Goal: Transaction & Acquisition: Purchase product/service

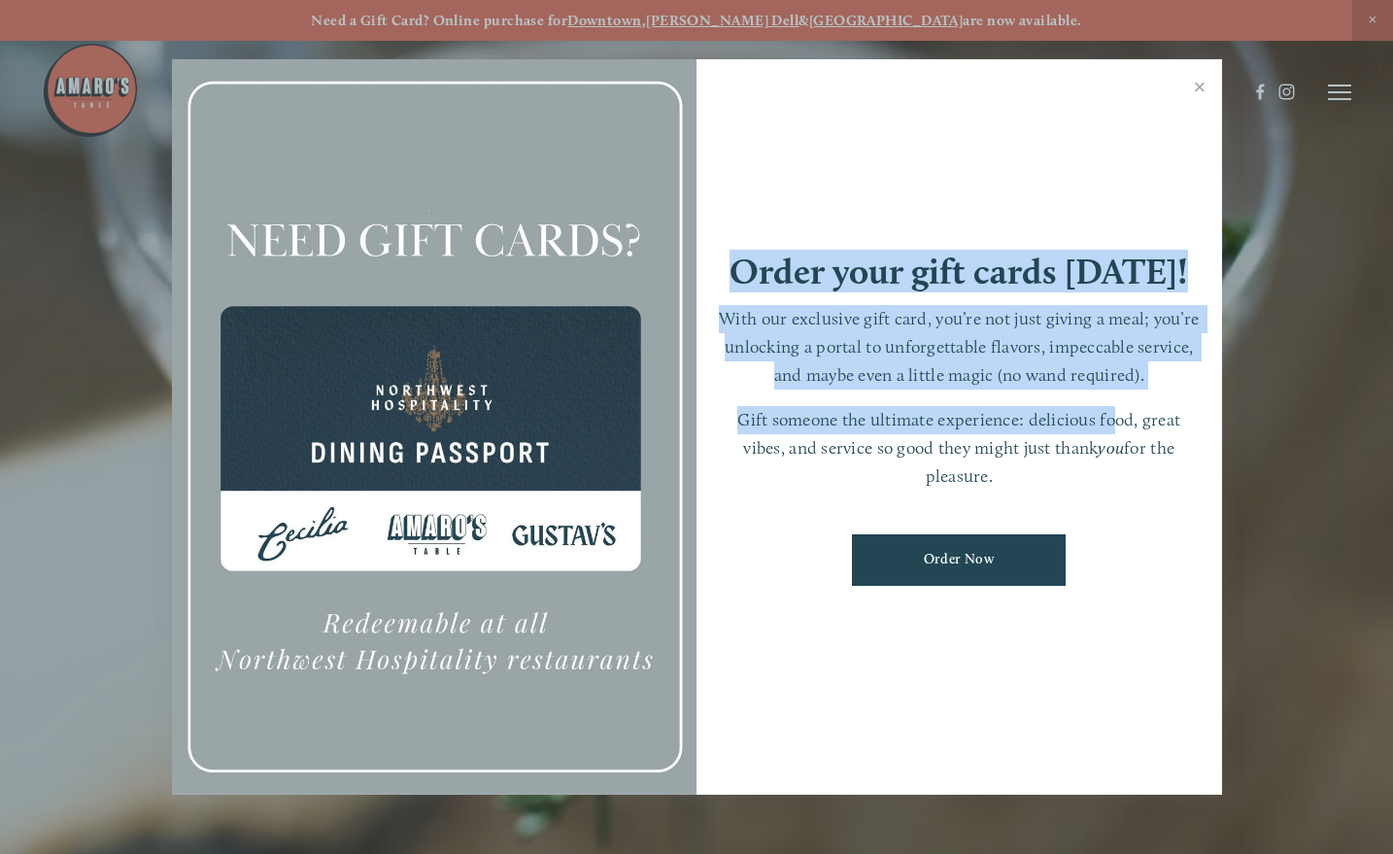
drag, startPoint x: 481, startPoint y: 443, endPoint x: 1115, endPoint y: 422, distance: 634.7
click at [1115, 422] on div "Order your gift cards [DATE]! With our exclusive gift card, you’re not just giv…" at bounding box center [697, 426] width 1050 height 735
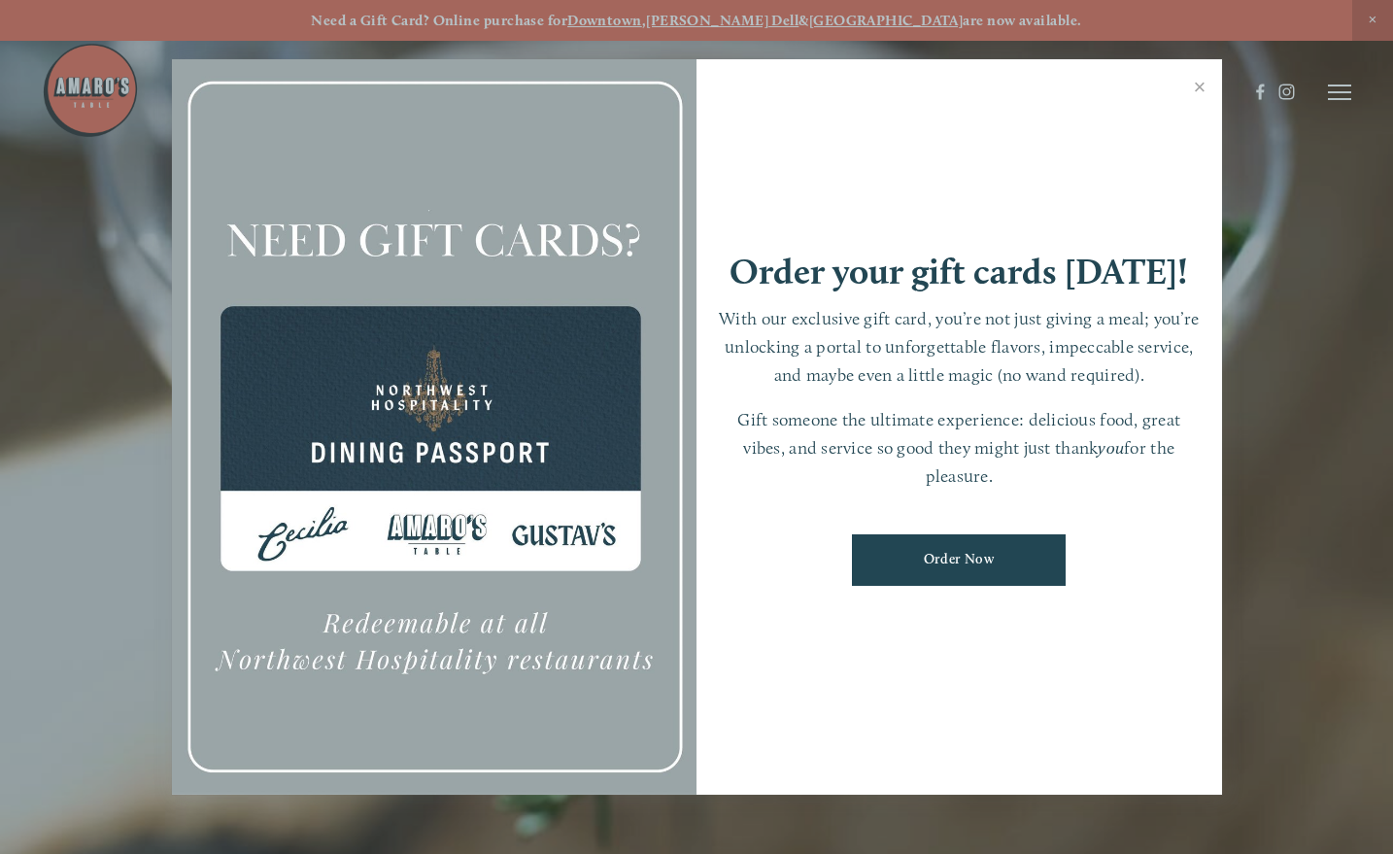
drag, startPoint x: 1115, startPoint y: 422, endPoint x: 1288, endPoint y: 305, distance: 208.5
click at [1288, 305] on div at bounding box center [696, 427] width 1393 height 854
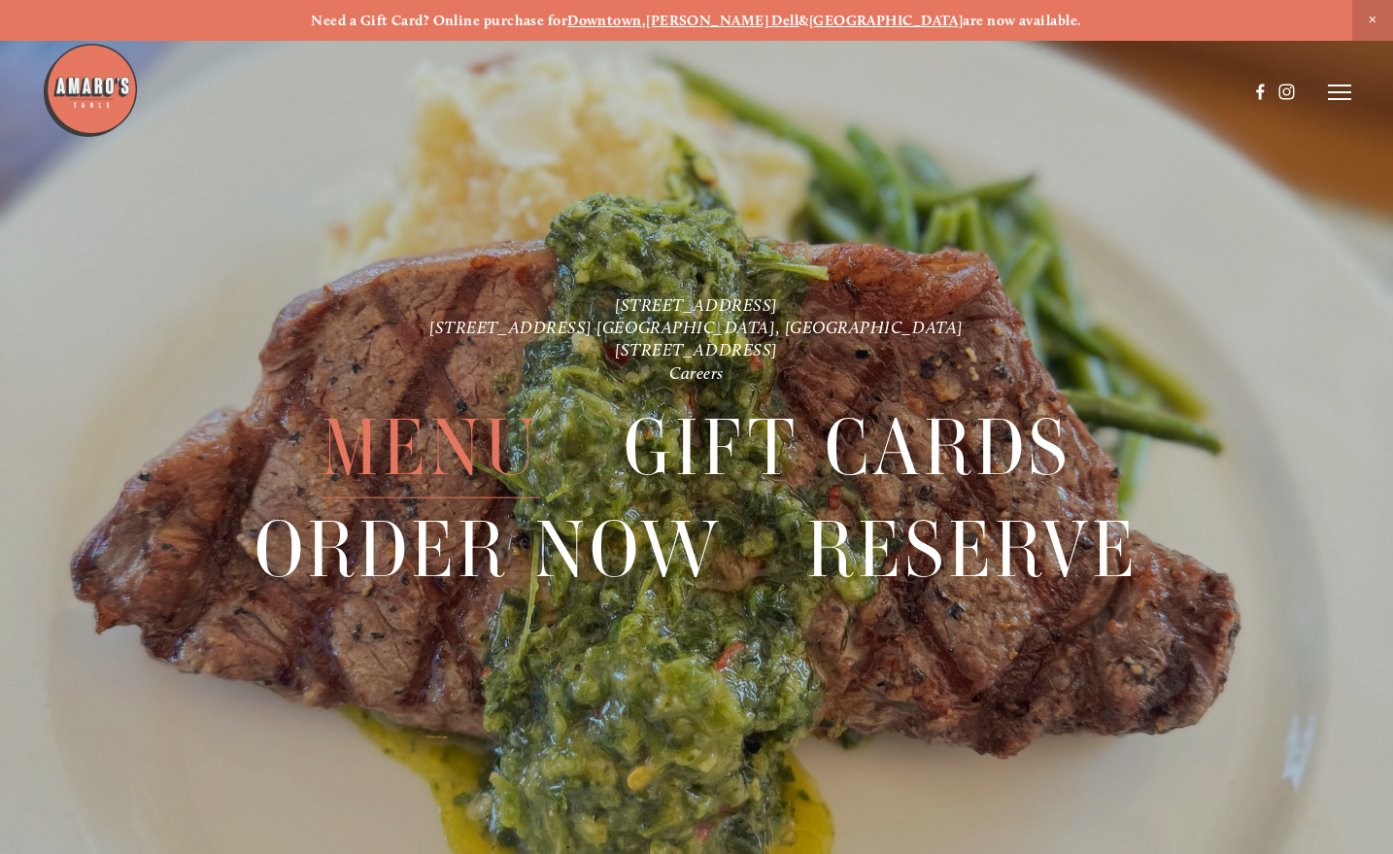
click at [460, 441] on span "Menu" at bounding box center [431, 447] width 219 height 101
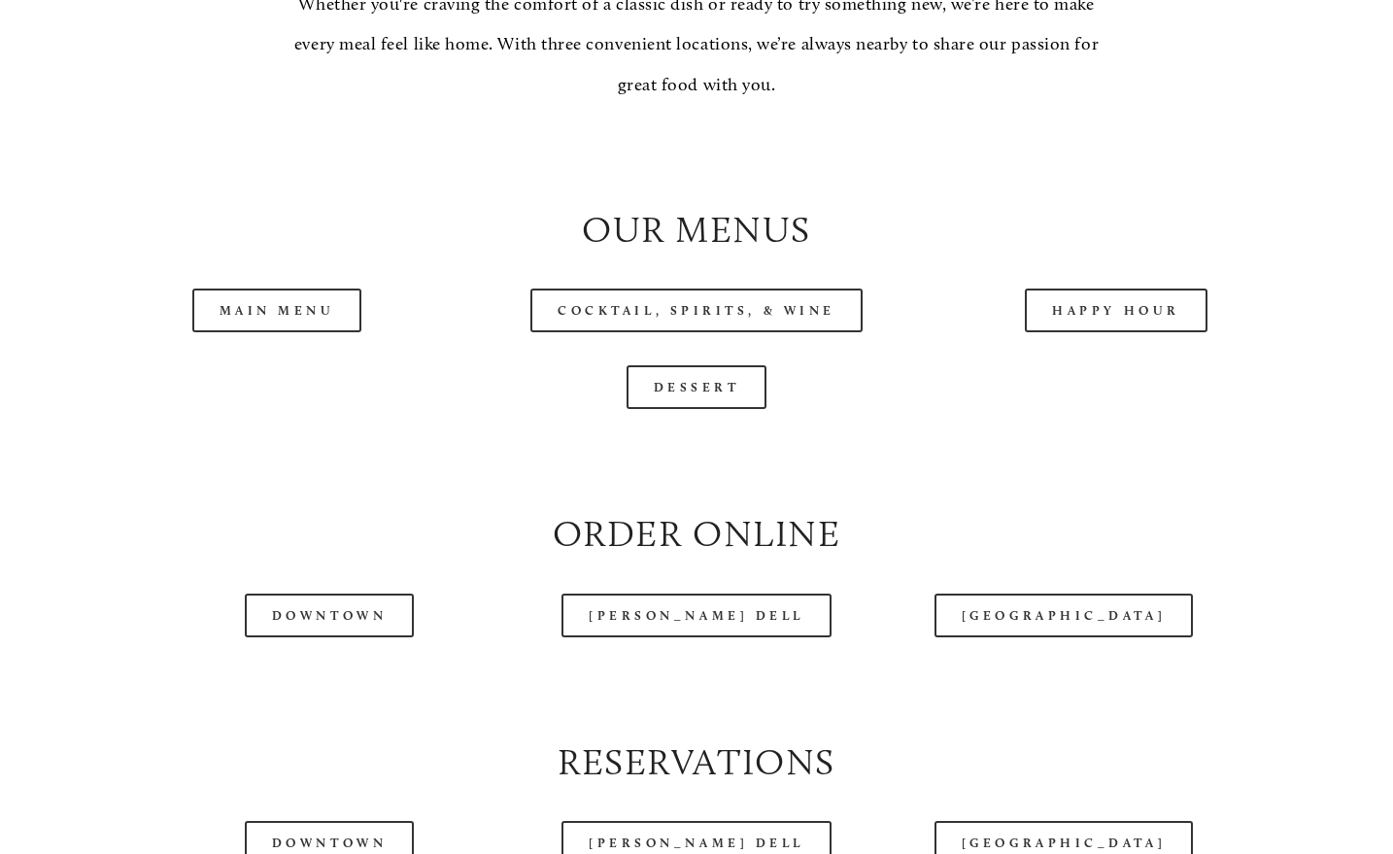
scroll to position [1801, 0]
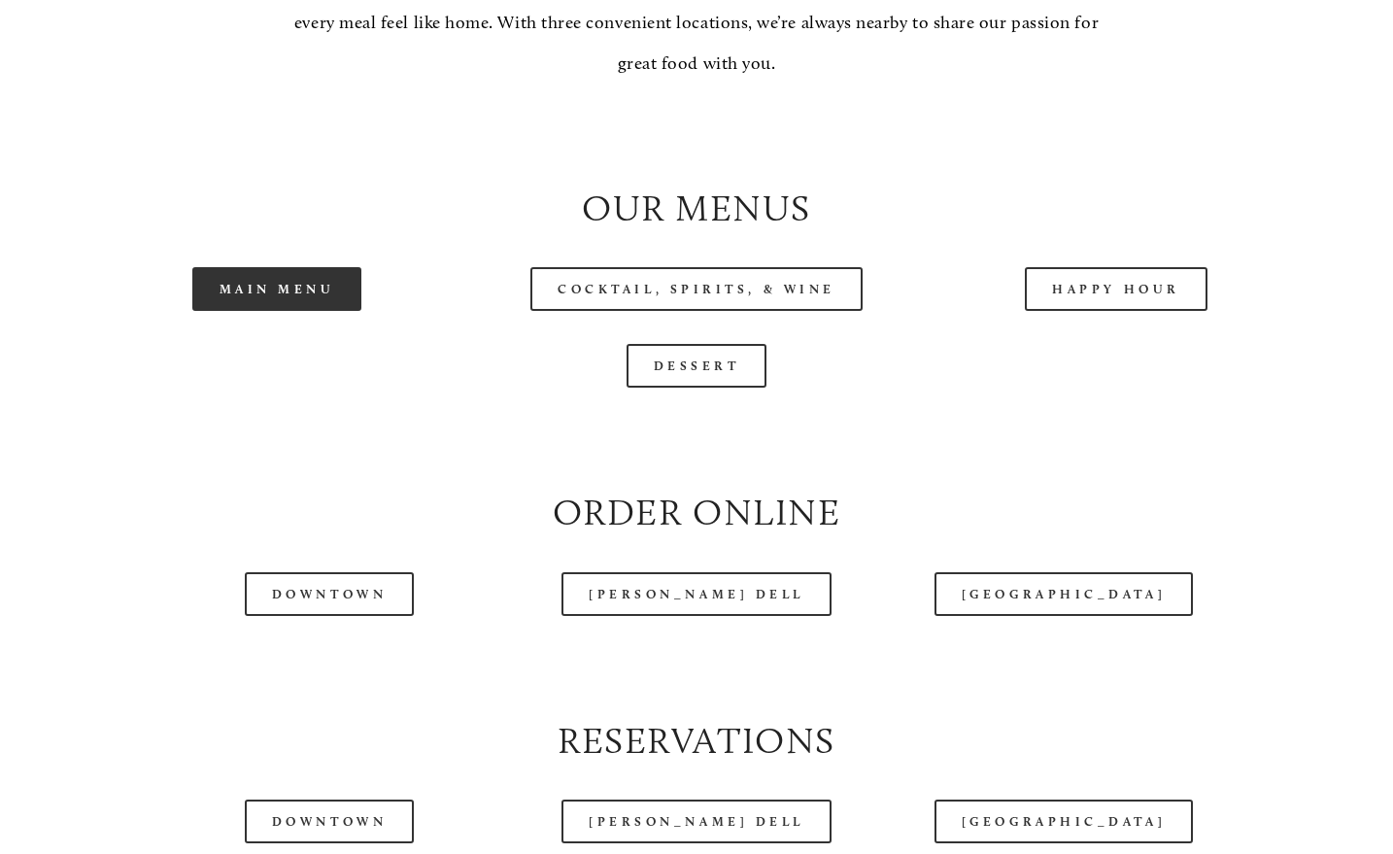
click at [299, 311] on link "Main Menu" at bounding box center [277, 289] width 170 height 44
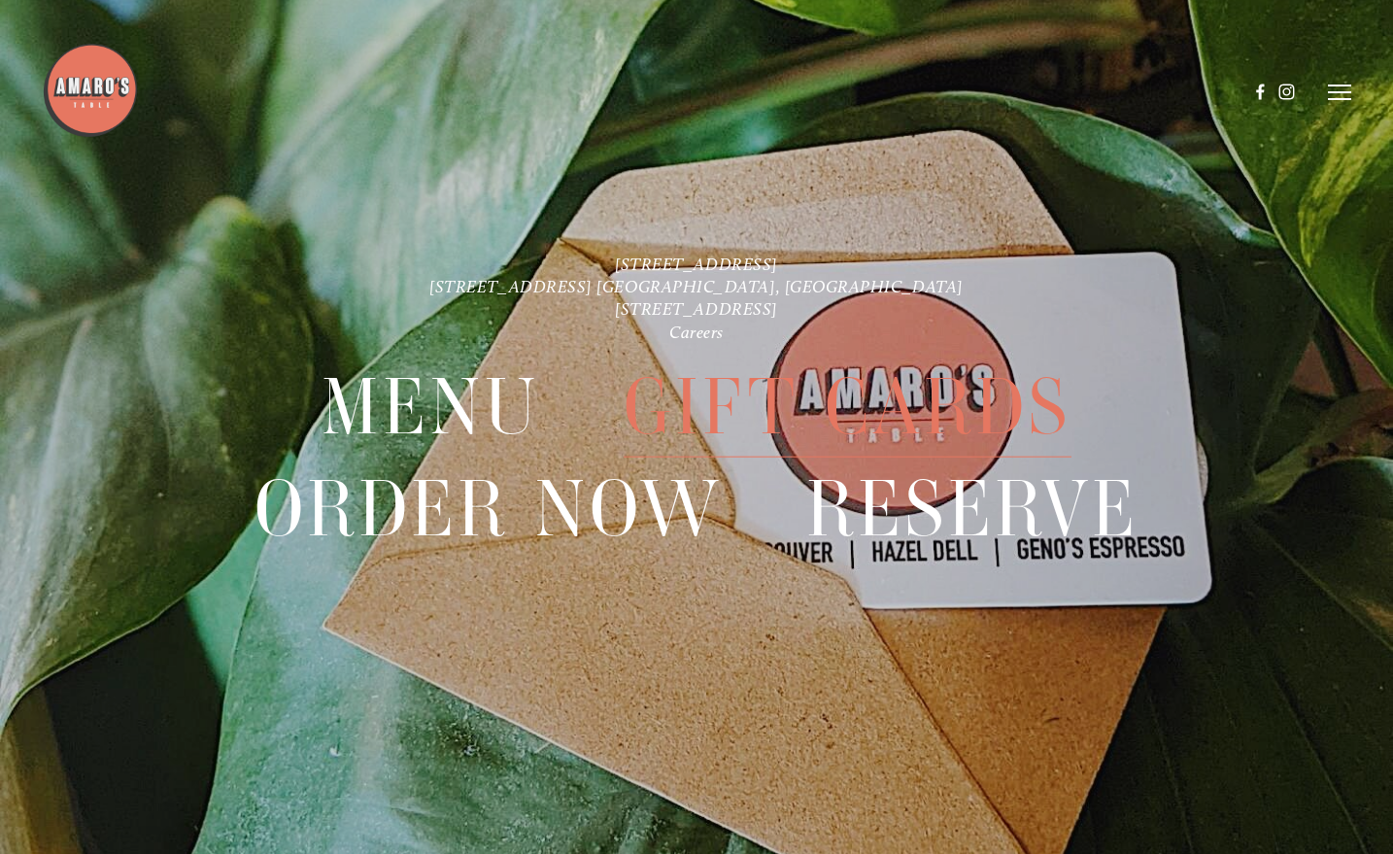
scroll to position [4197, 0]
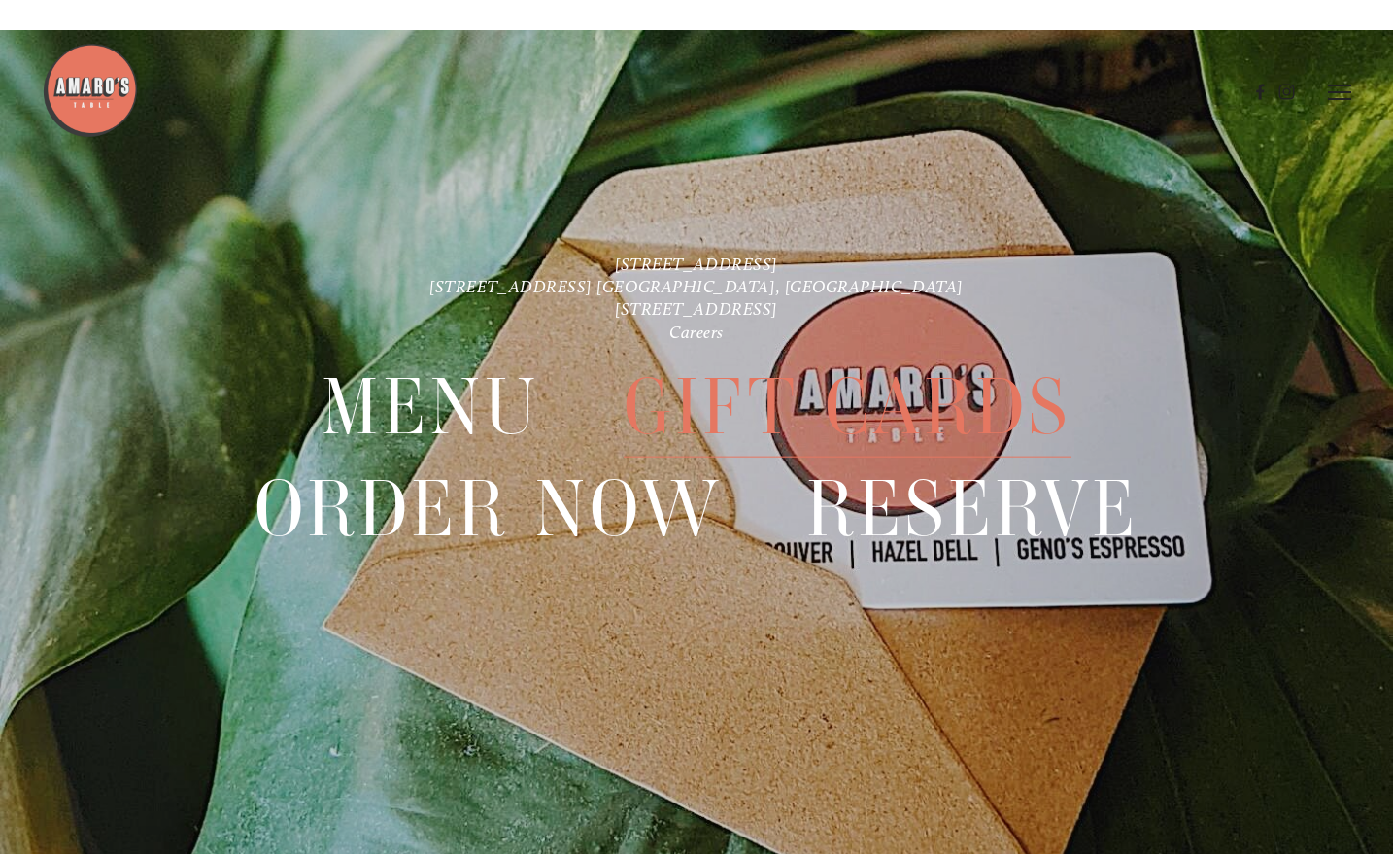
click at [764, 429] on span "Gift Cards" at bounding box center [847, 407] width 447 height 101
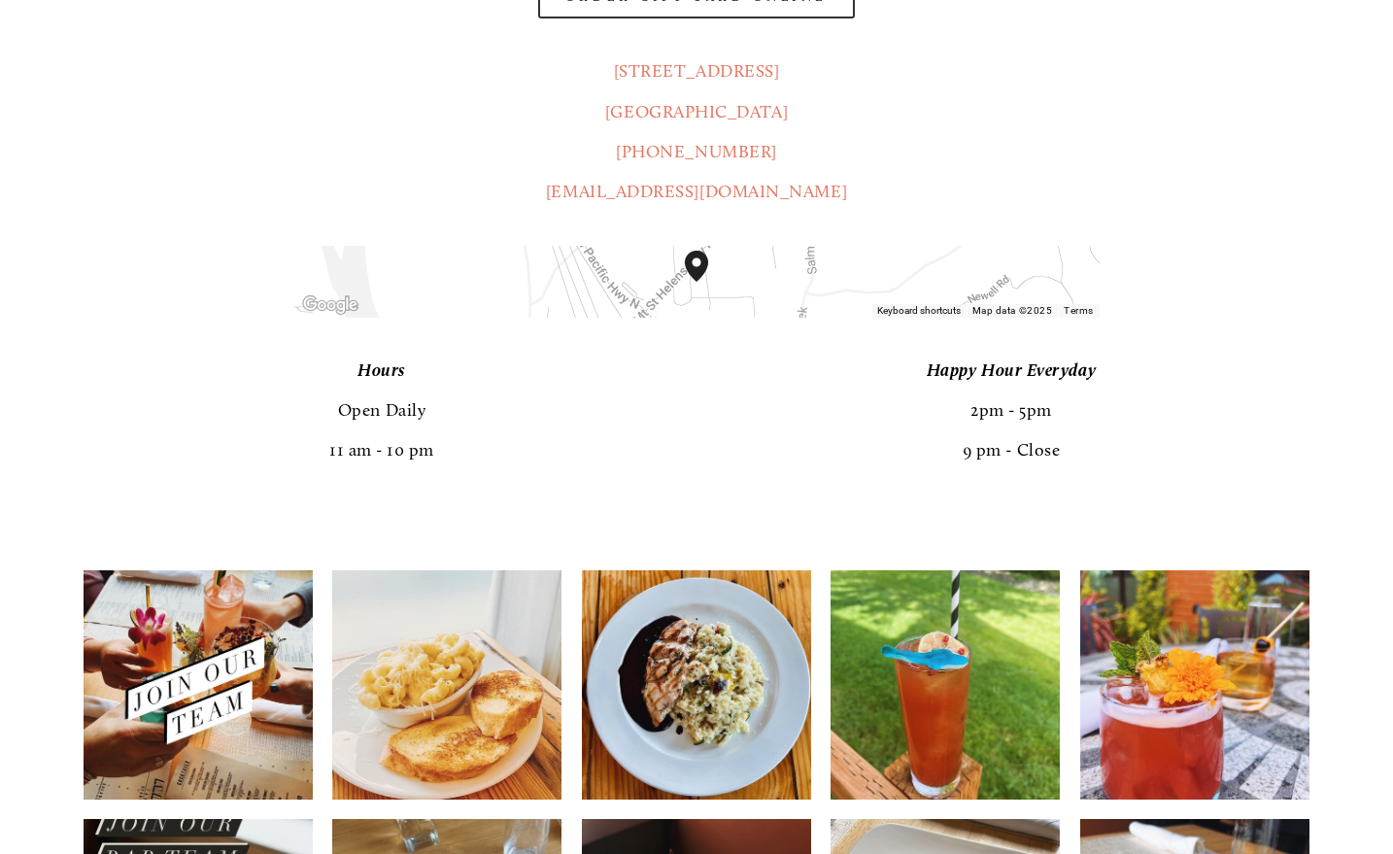
scroll to position [1486, 0]
